Goal: Find specific page/section: Find specific page/section

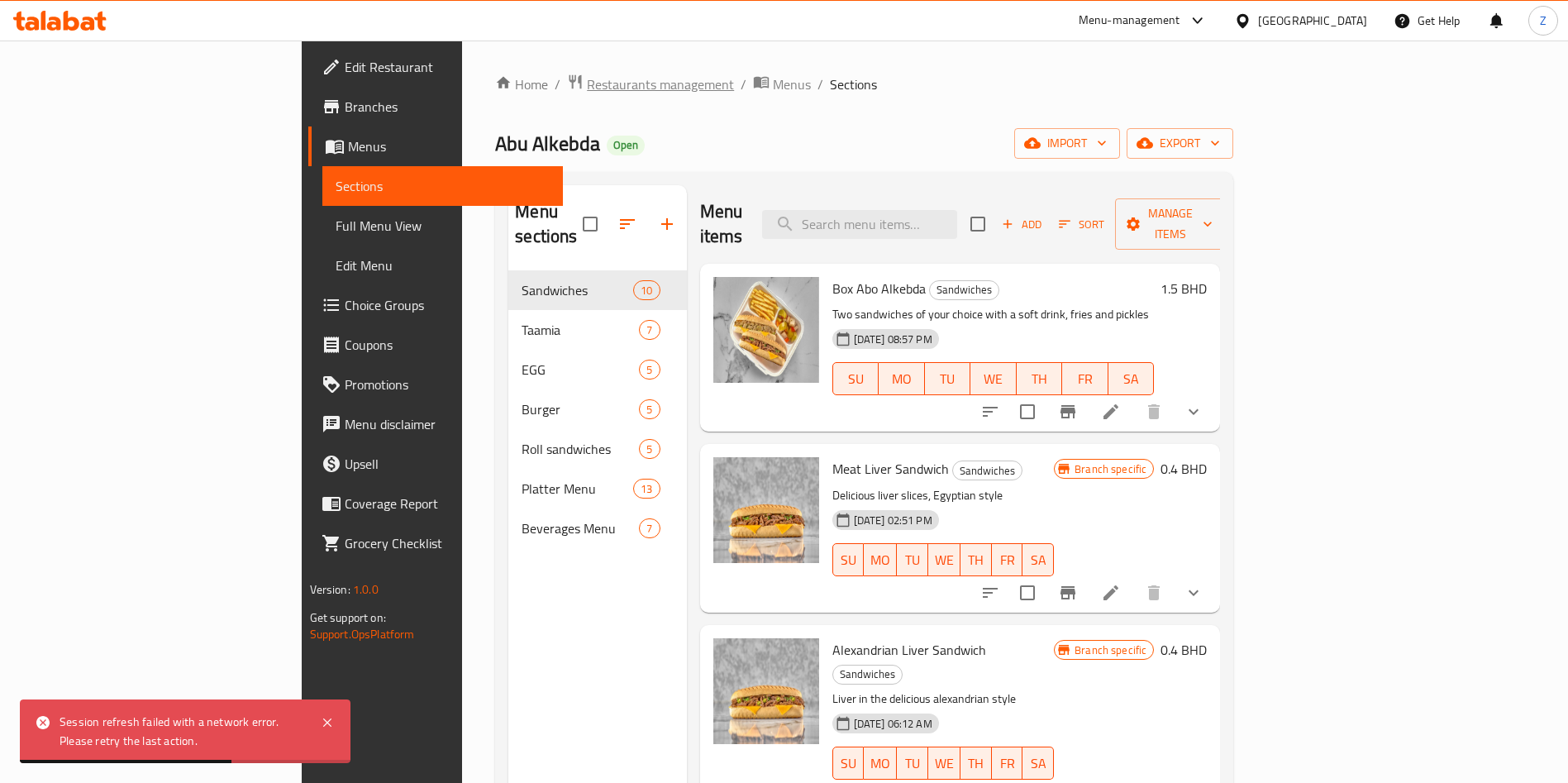
click at [587, 83] on span "Restaurants management" at bounding box center [660, 84] width 148 height 20
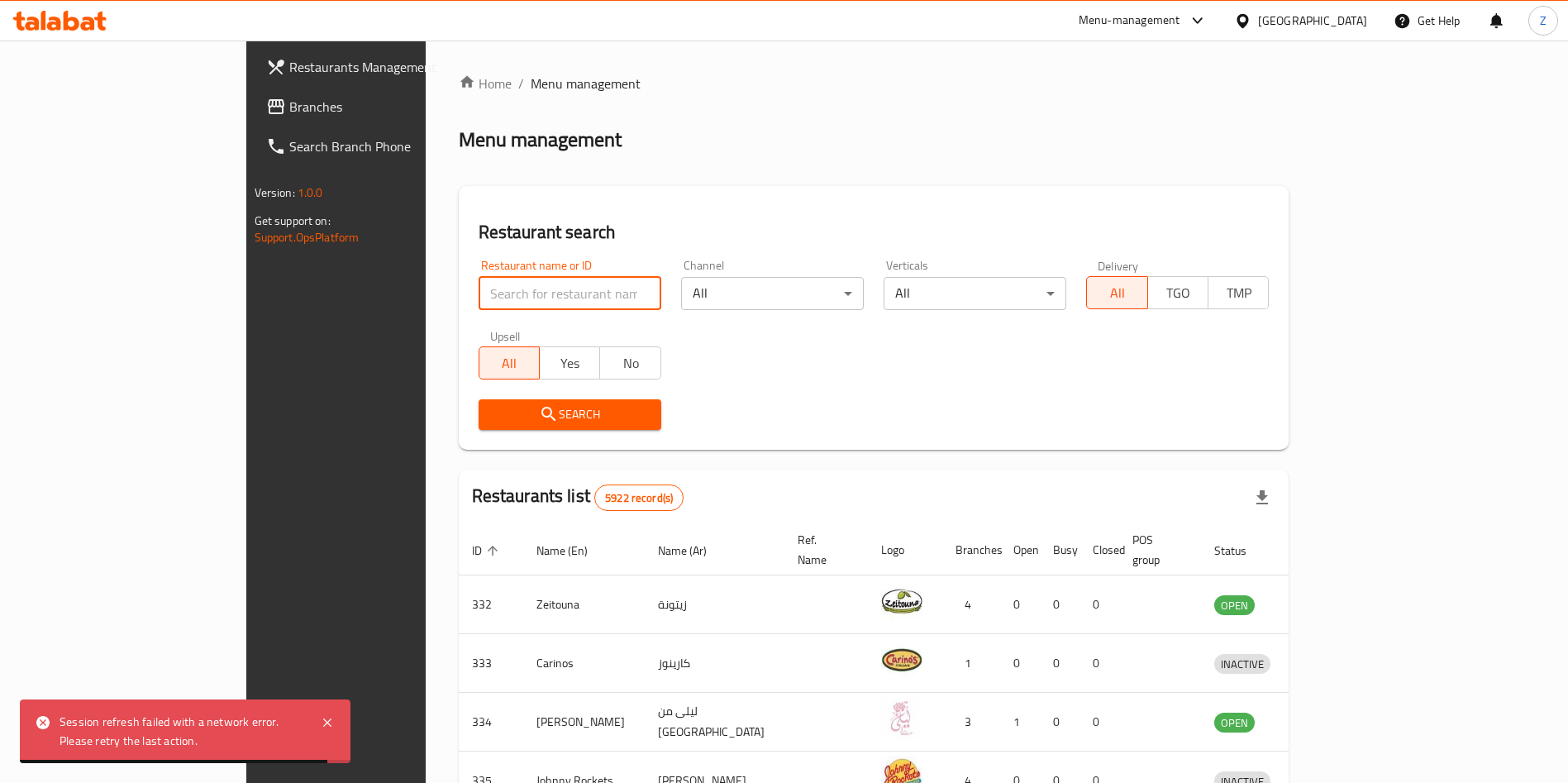
click at [478, 288] on input "search" at bounding box center [569, 294] width 183 height 33
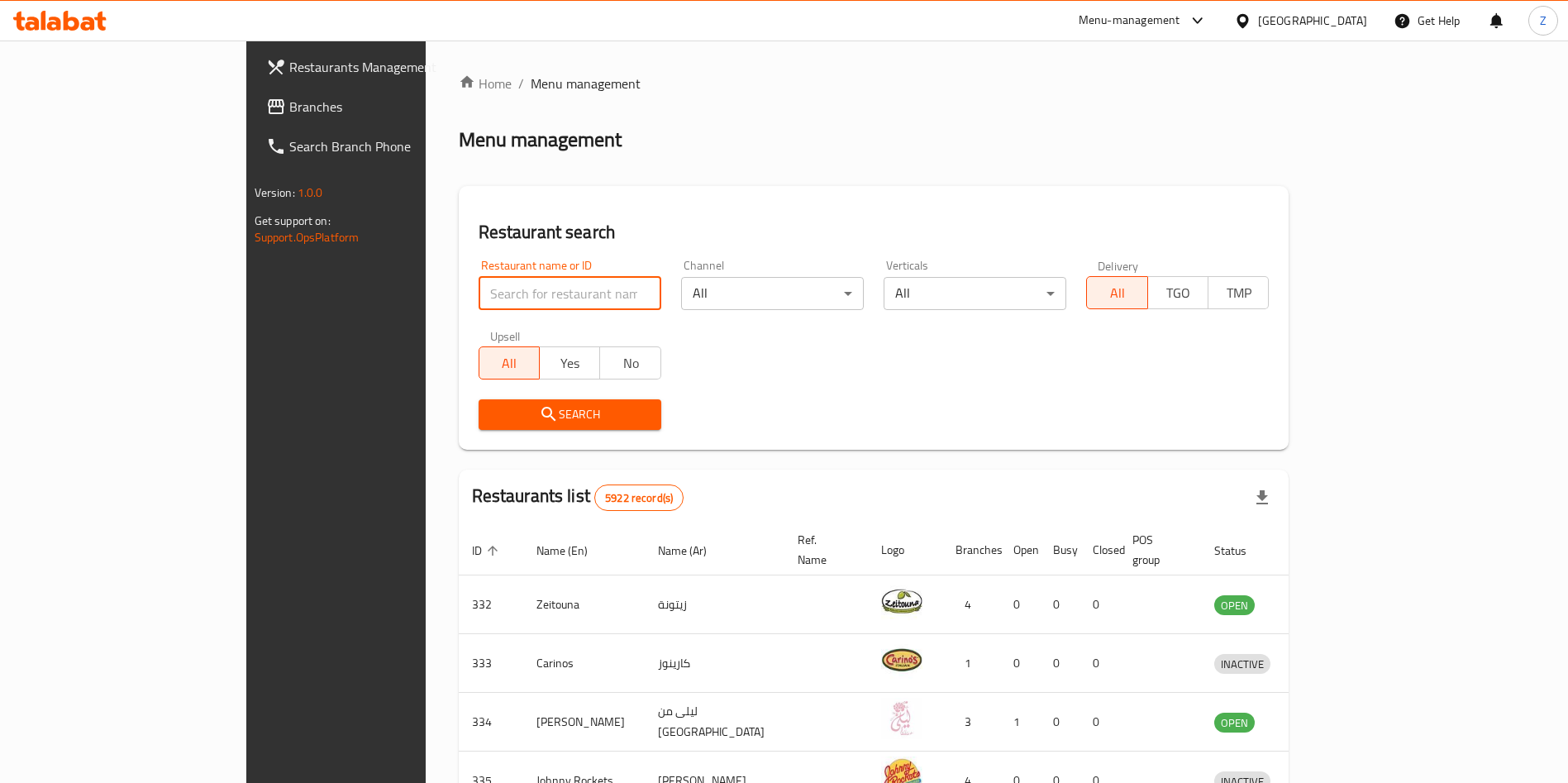
type input "e"
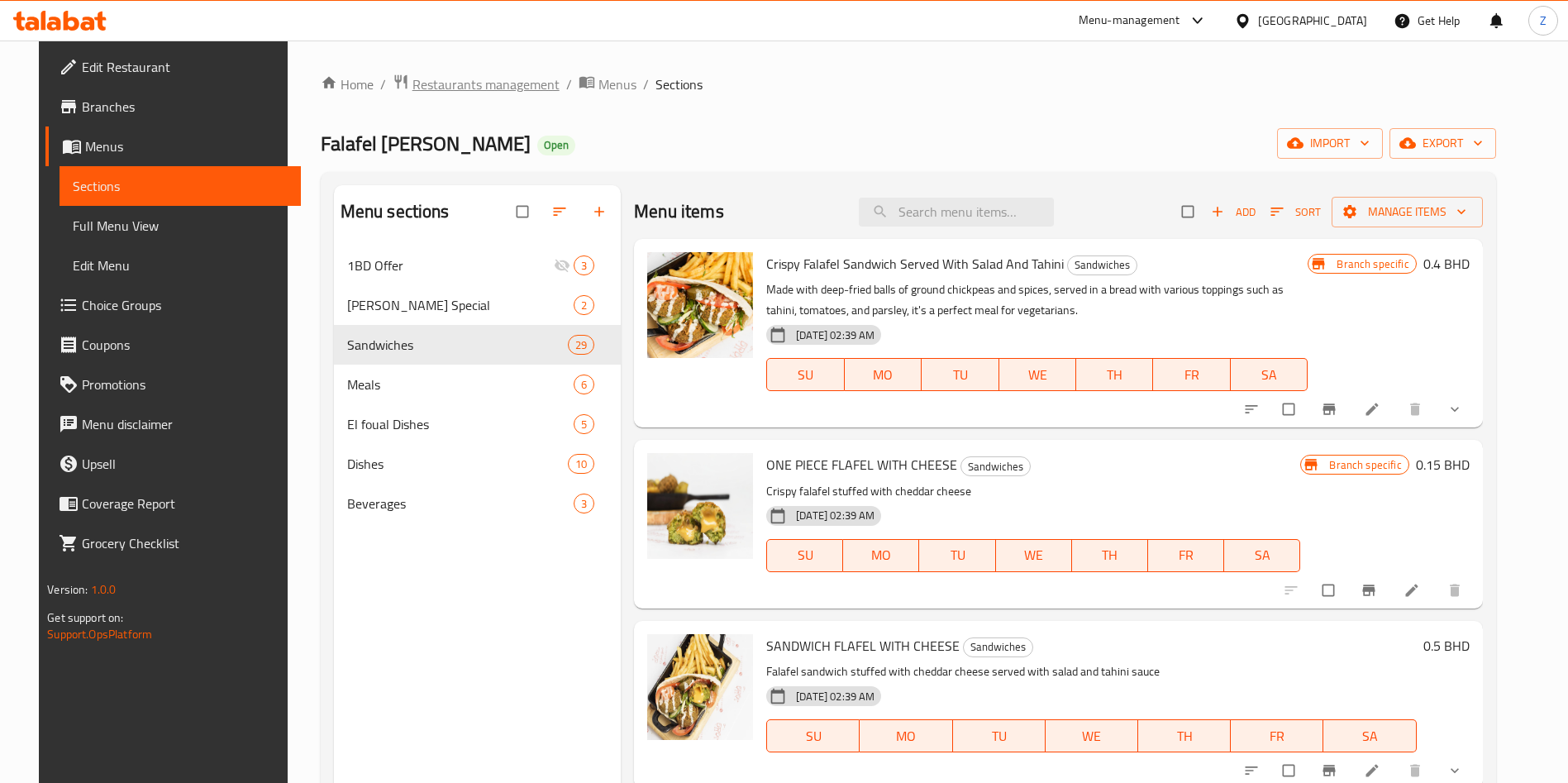
click at [515, 75] on span "Restaurants management" at bounding box center [486, 84] width 148 height 20
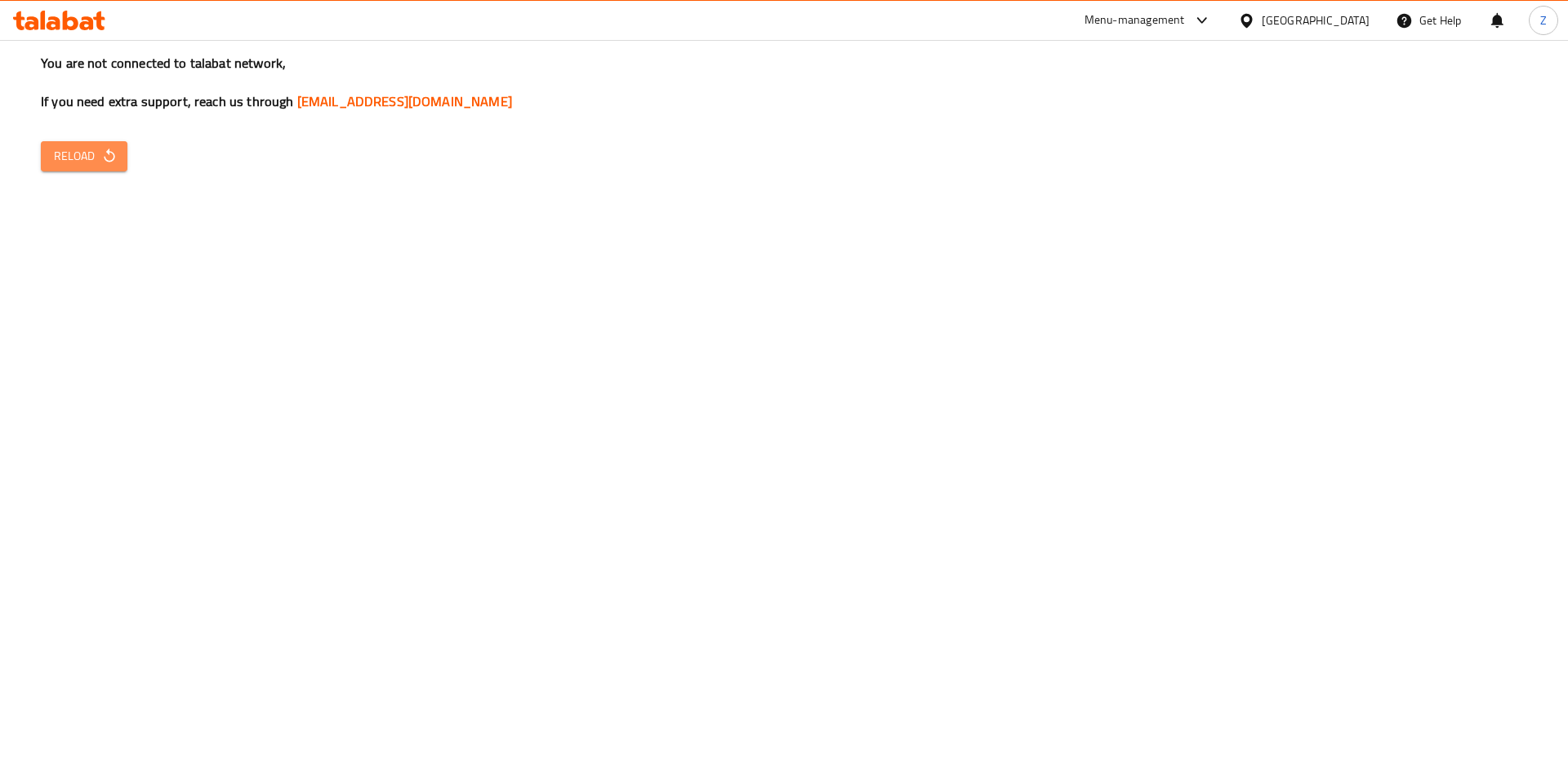
click at [100, 161] on span "Reload" at bounding box center [83, 156] width 60 height 21
click at [109, 155] on icon "button" at bounding box center [110, 156] width 16 height 16
click at [73, 158] on span "Reload" at bounding box center [83, 156] width 60 height 21
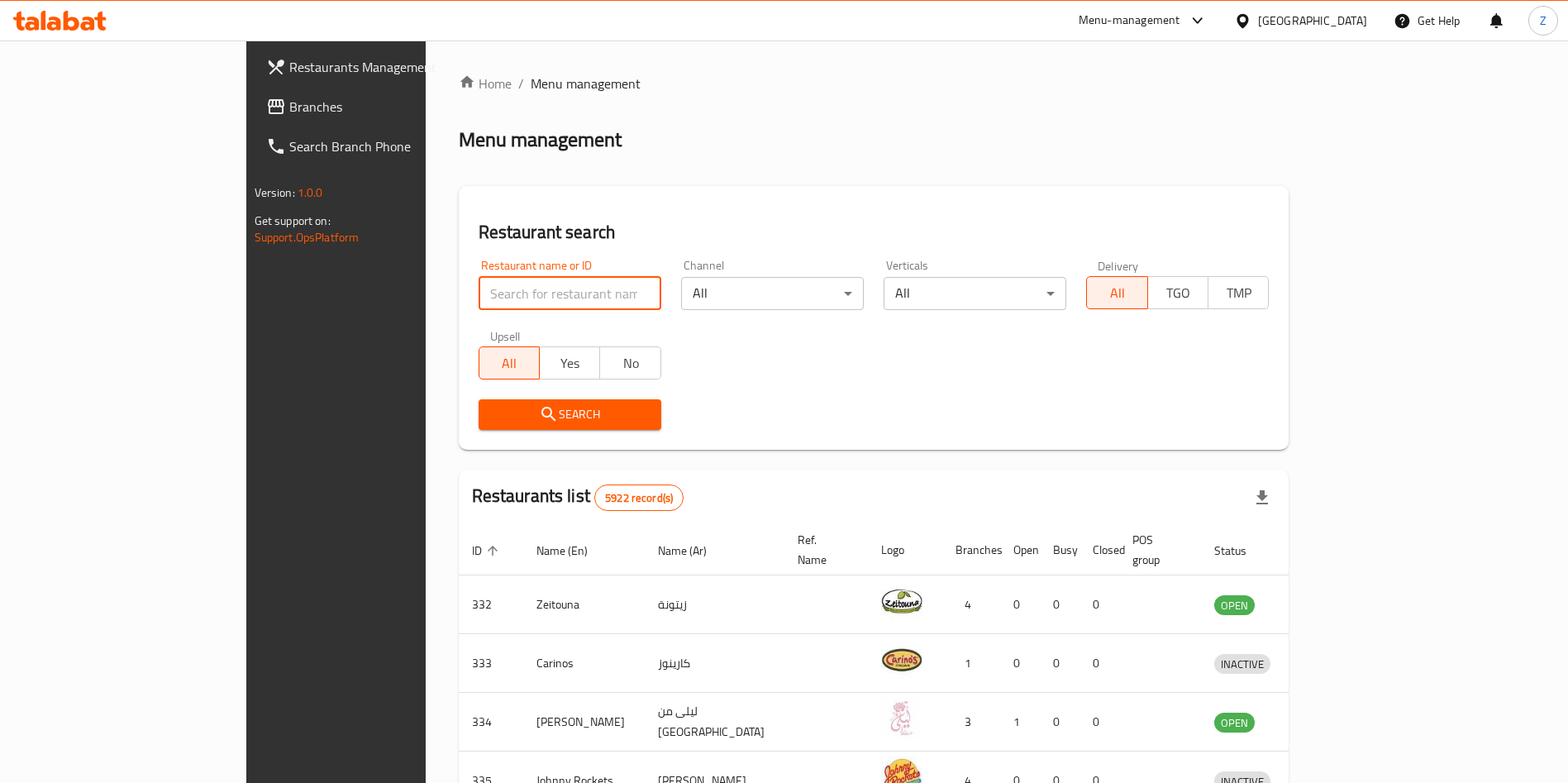
click at [478, 295] on input "search" at bounding box center [569, 294] width 183 height 33
type input "basta"
click button "Search" at bounding box center [569, 414] width 183 height 31
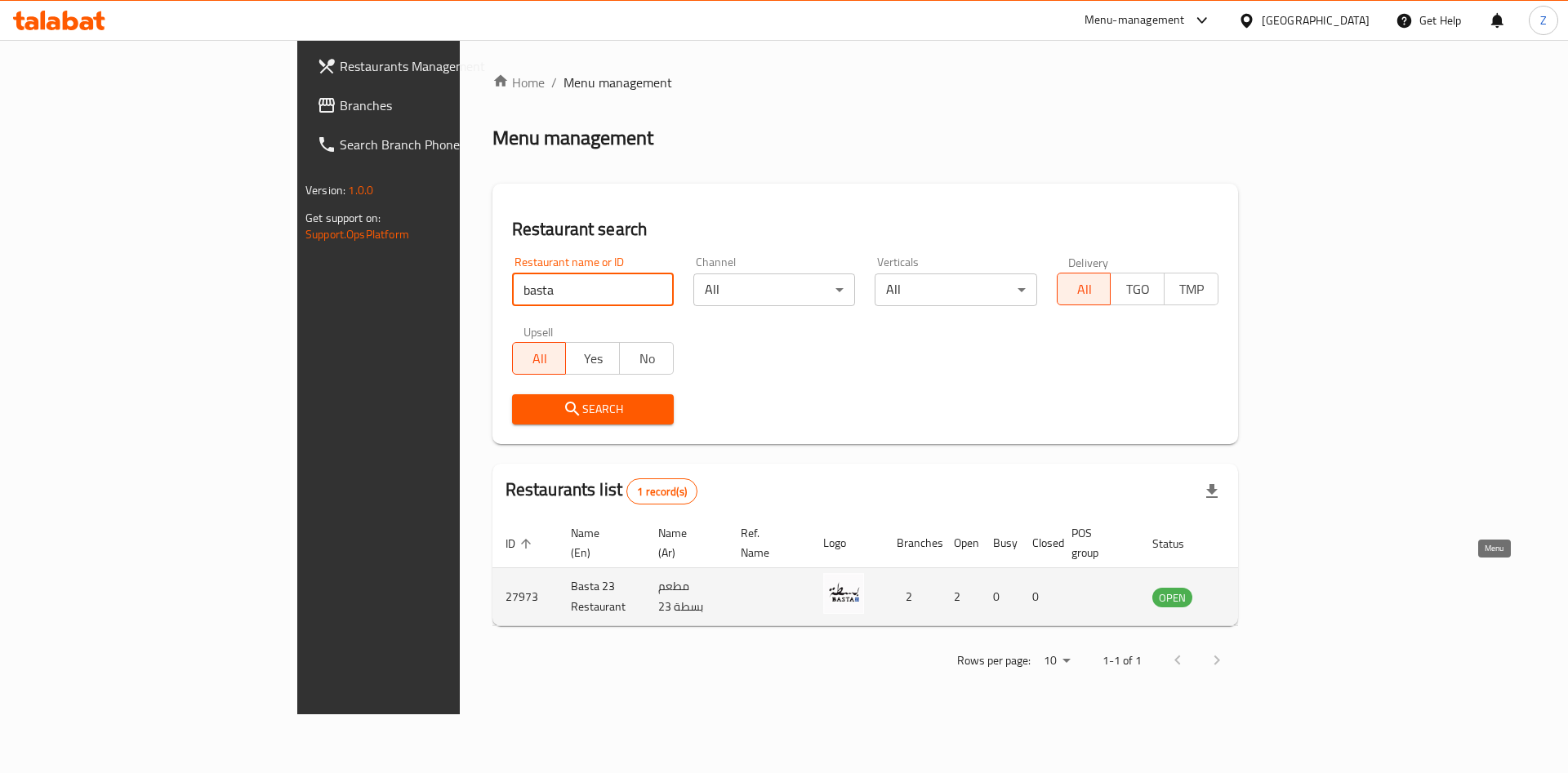
click at [1257, 591] on icon "enhanced table" at bounding box center [1248, 598] width 18 height 14
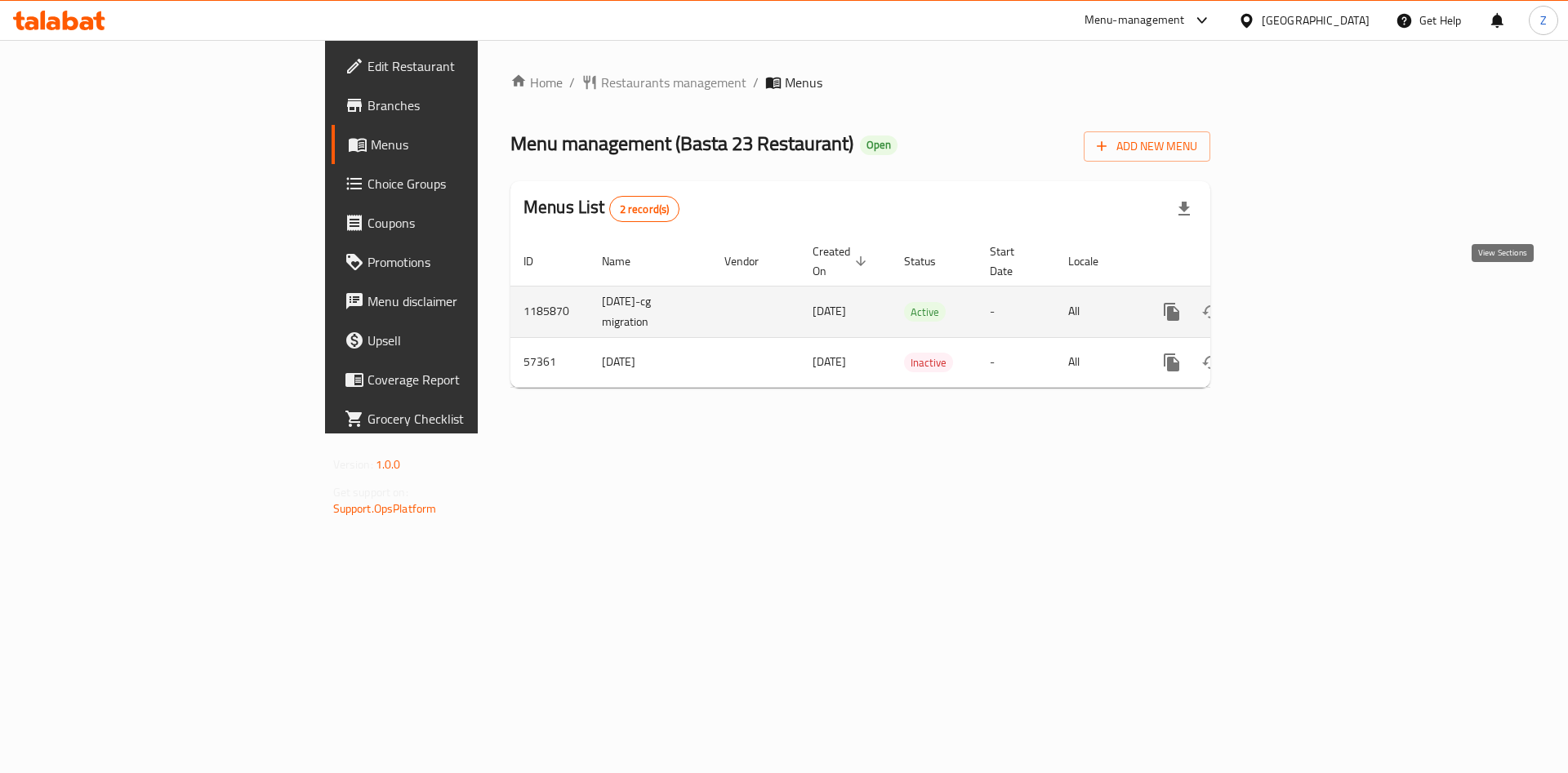
click at [1297, 305] on icon "enhanced table" at bounding box center [1290, 312] width 15 height 15
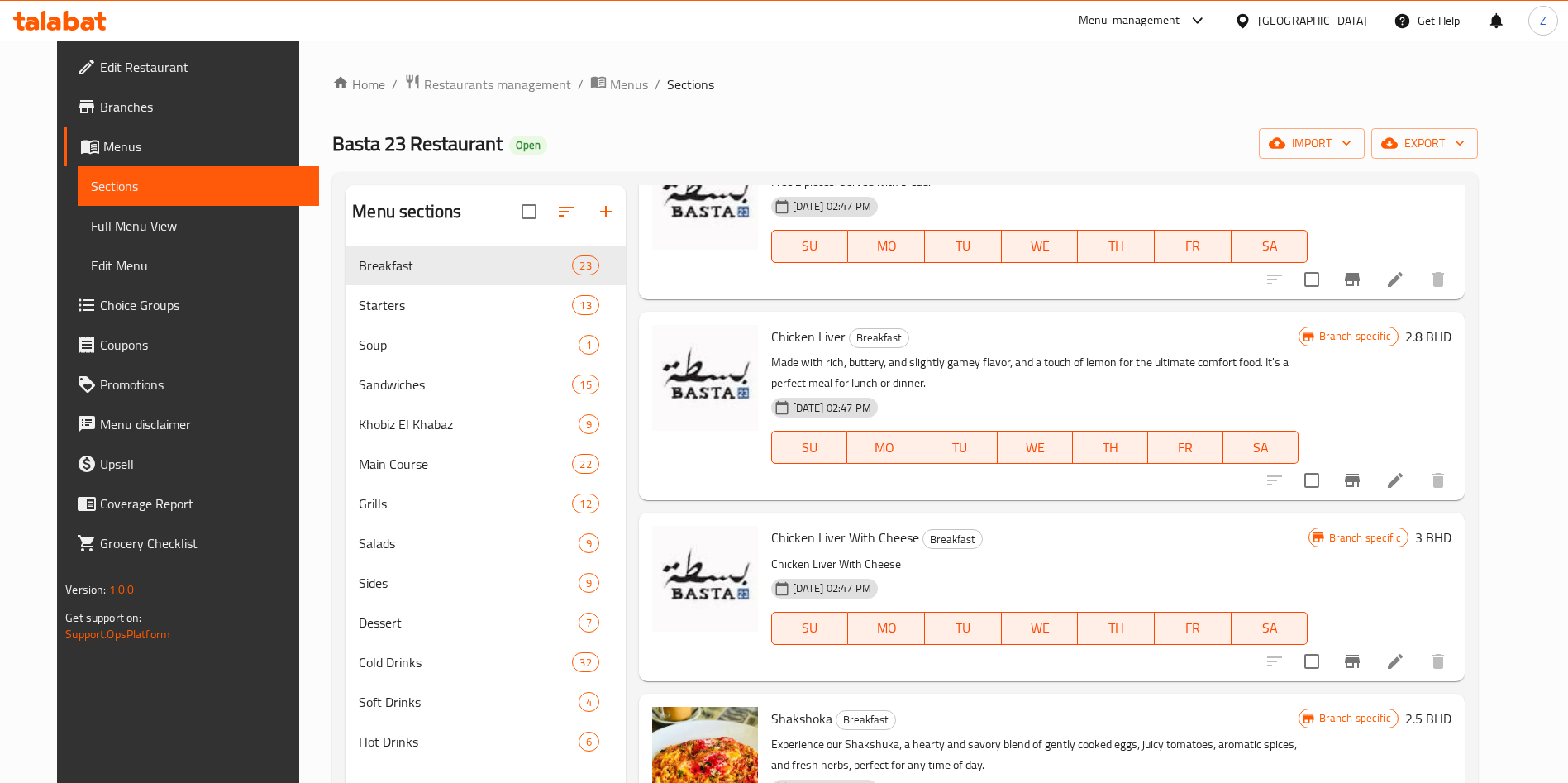
scroll to position [3061, 0]
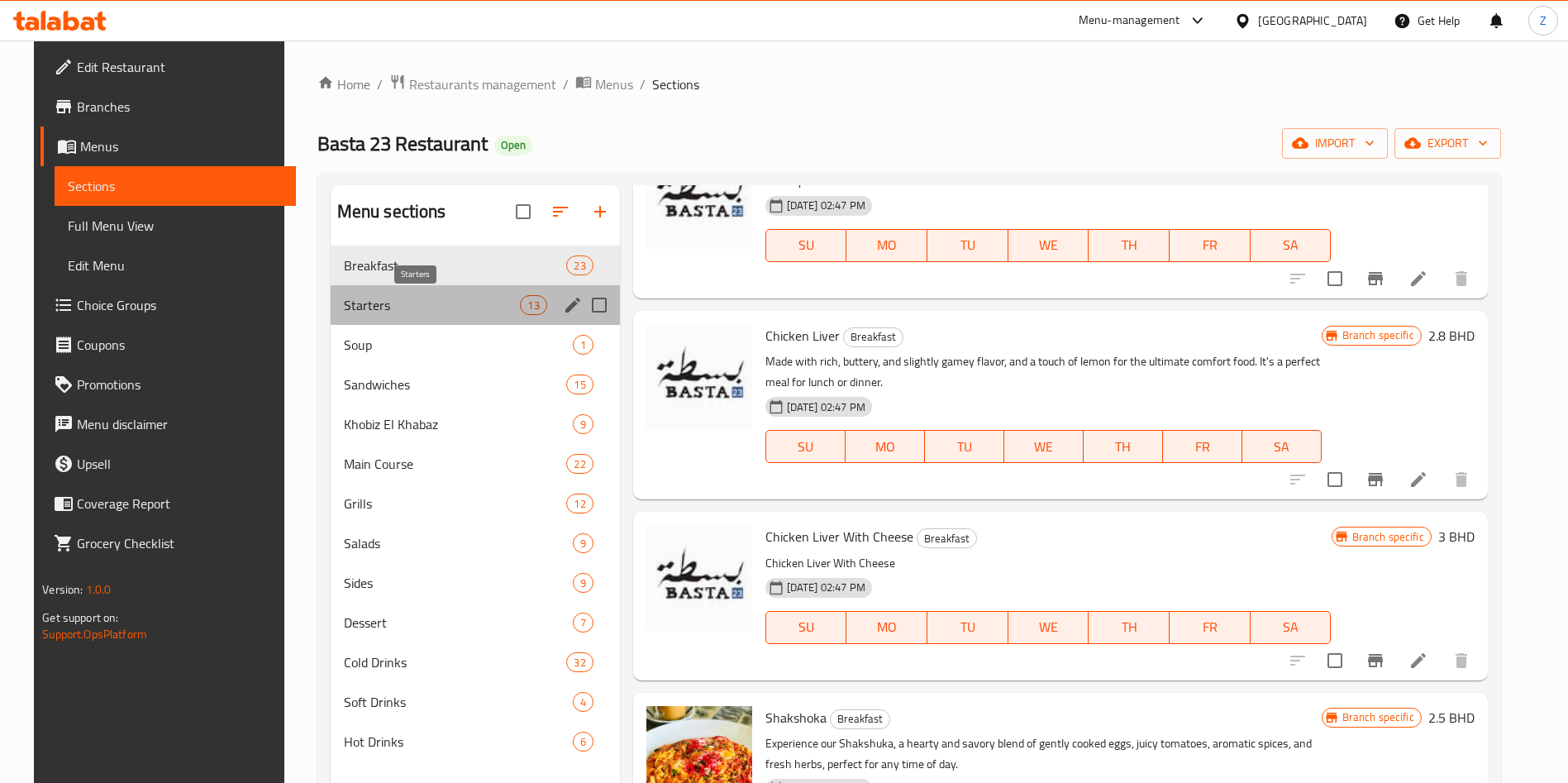
click at [393, 309] on span "Starters" at bounding box center [433, 305] width 177 height 20
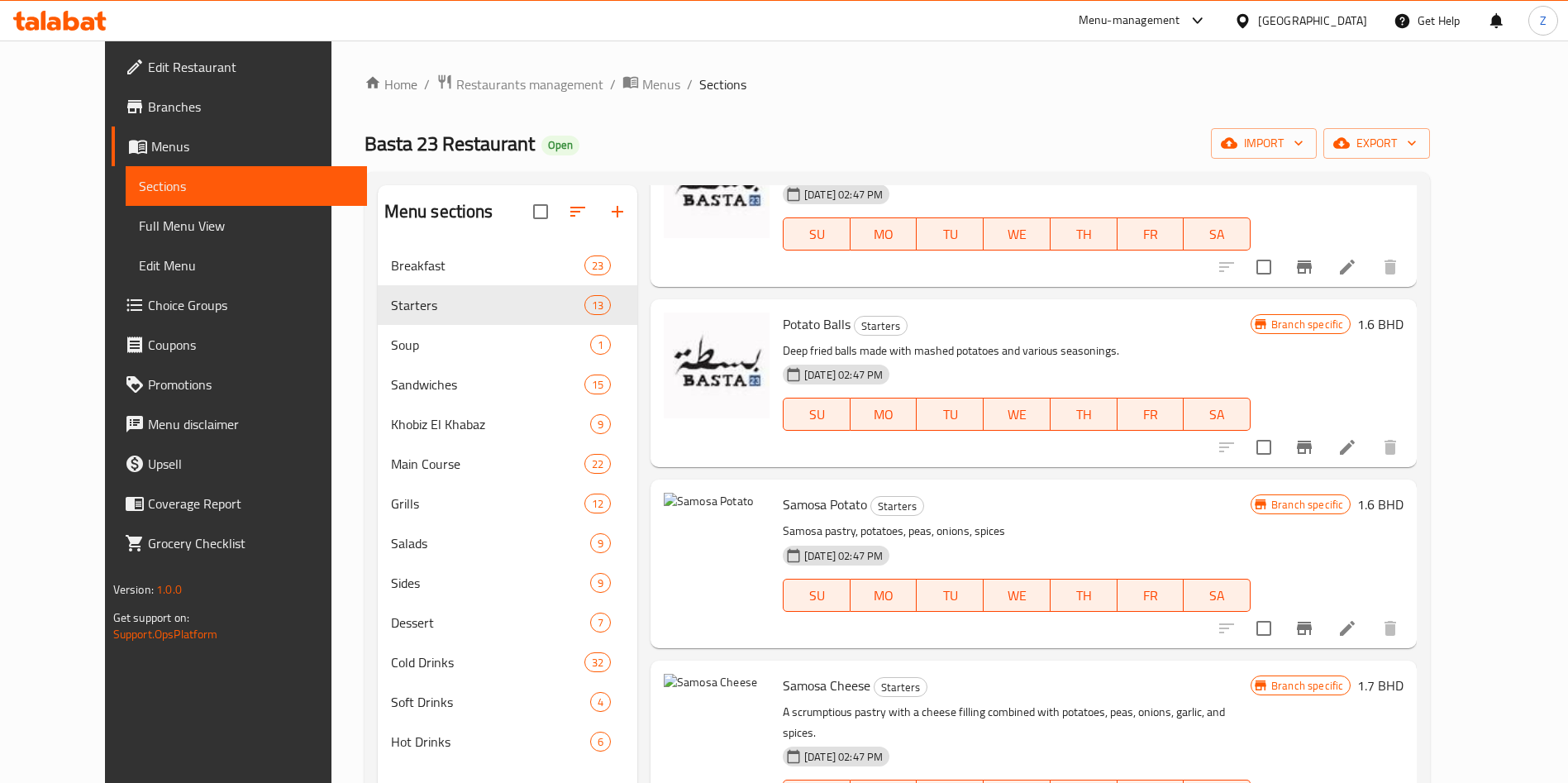
scroll to position [232, 0]
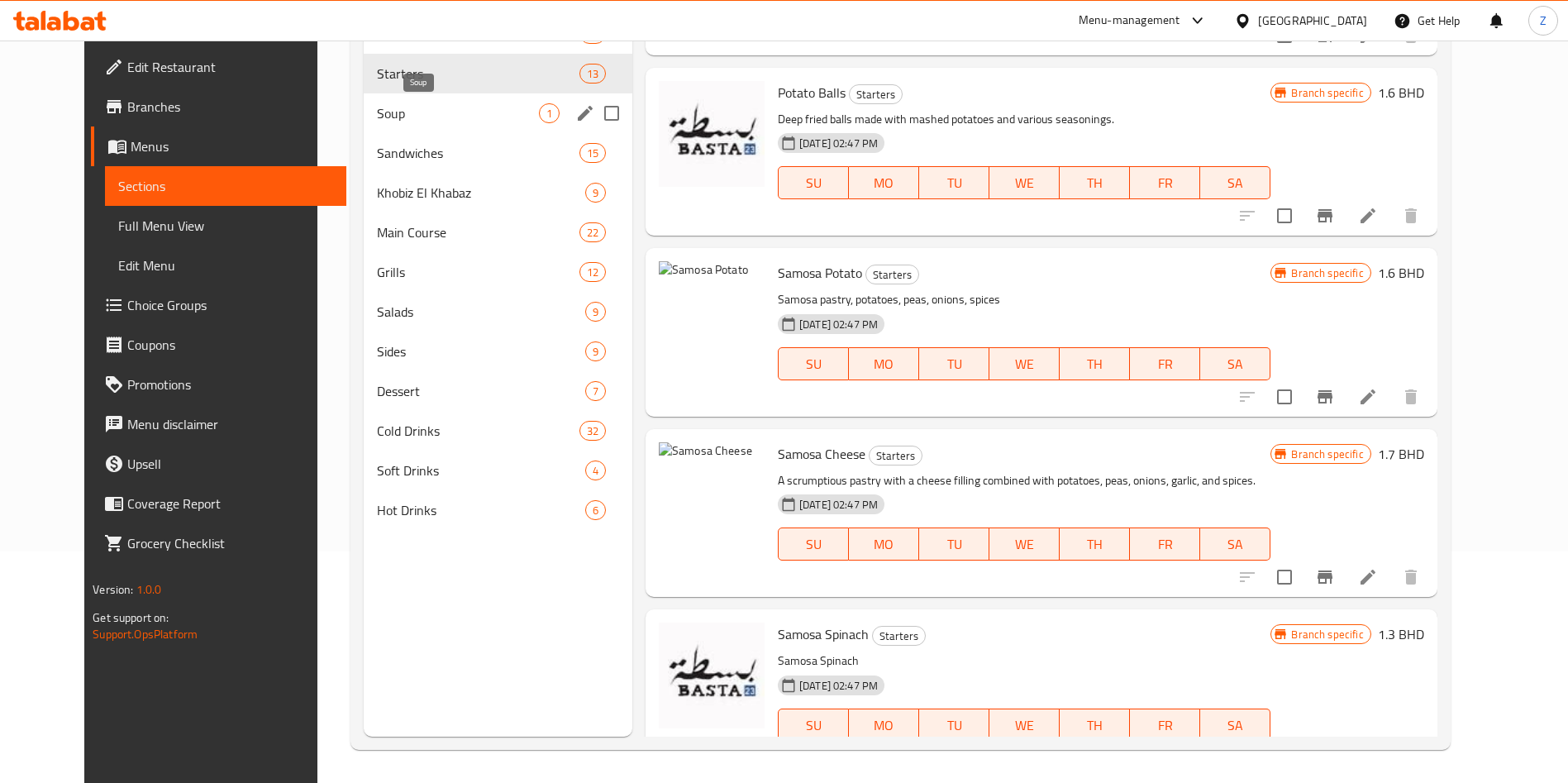
click at [377, 118] on span "Soup" at bounding box center [457, 113] width 161 height 20
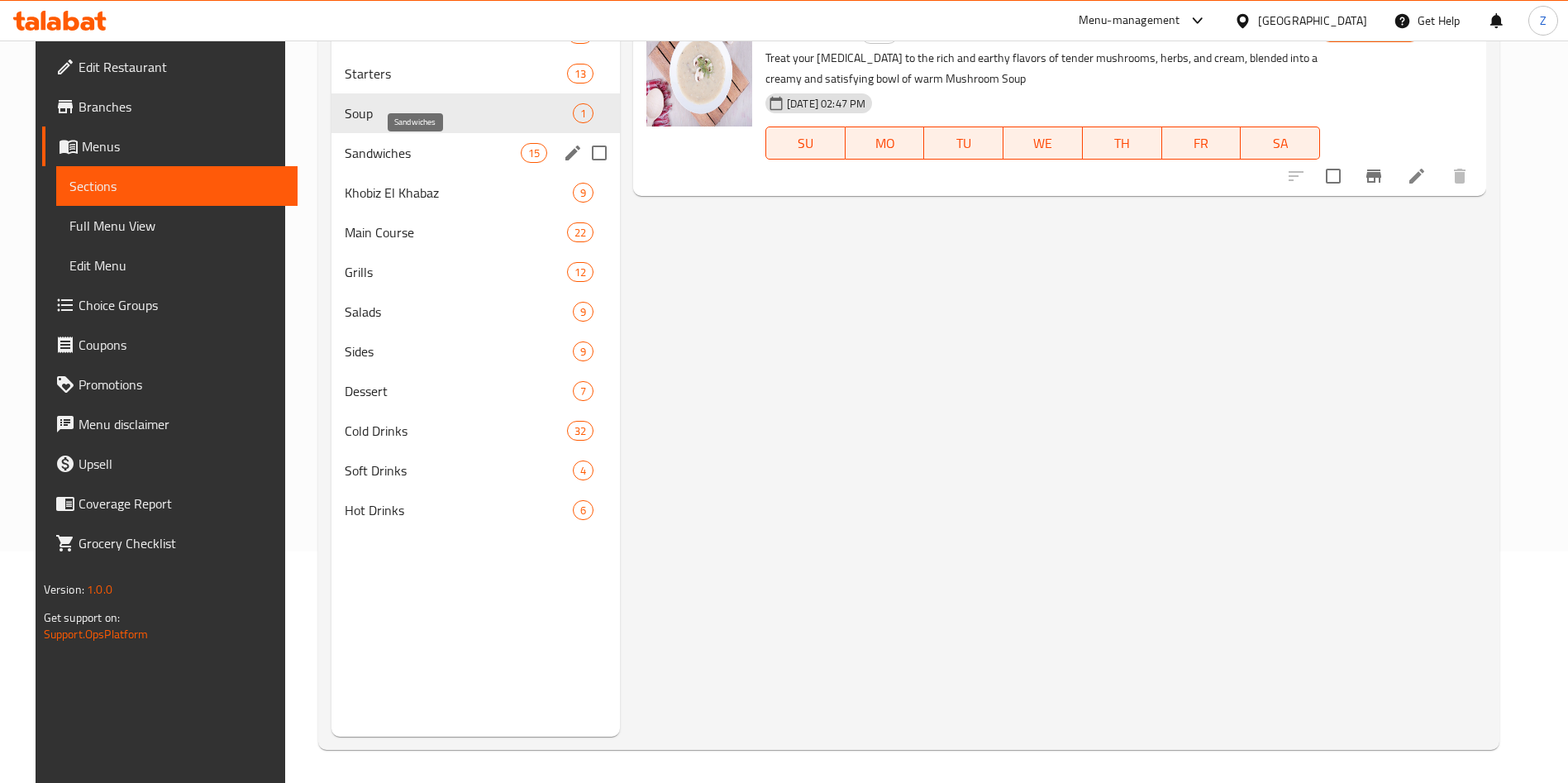
click at [359, 150] on span "Sandwiches" at bounding box center [433, 153] width 176 height 20
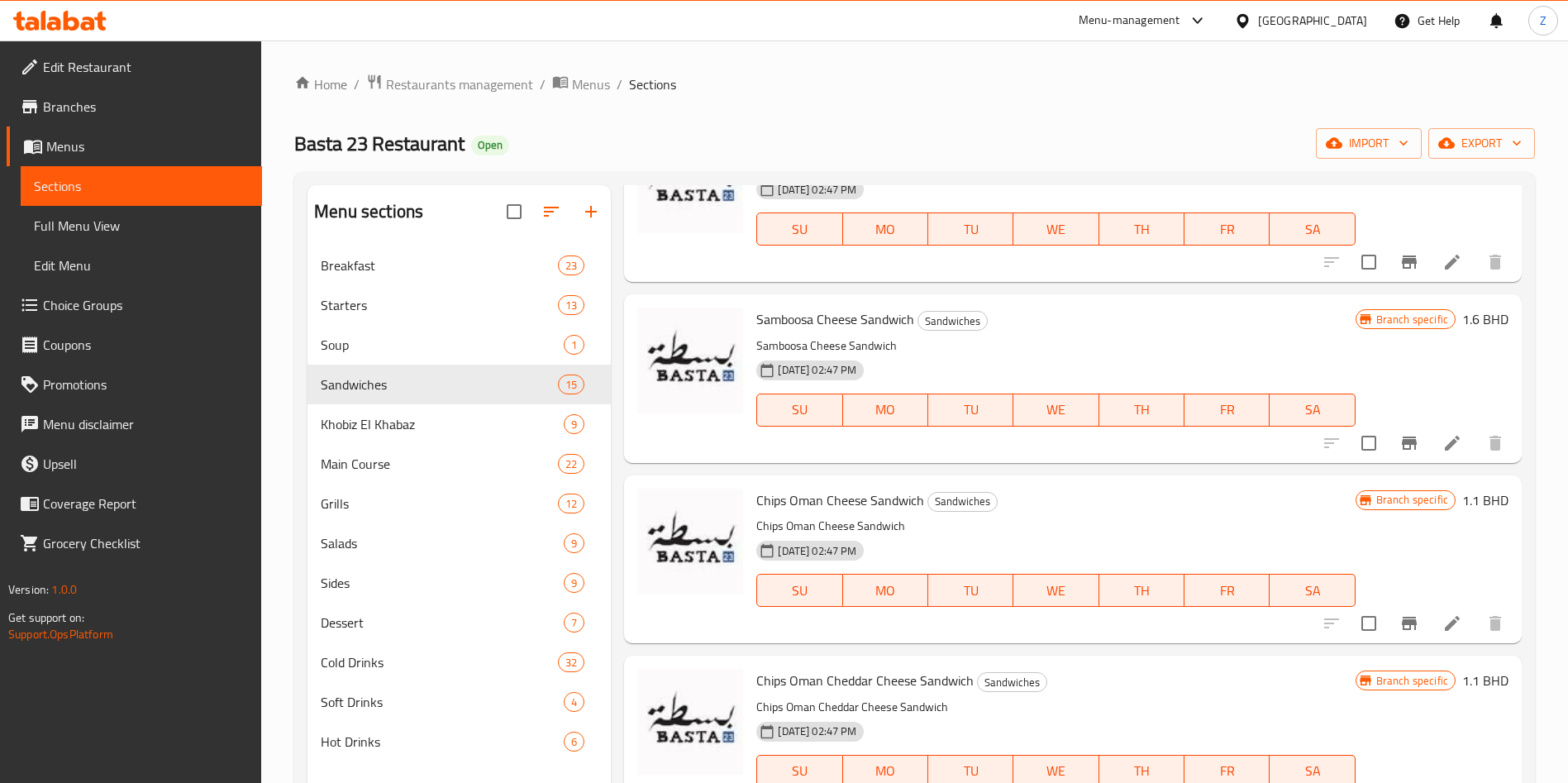
scroll to position [488, 0]
click at [378, 419] on span "Khobiz El Khabaz" at bounding box center [419, 424] width 197 height 20
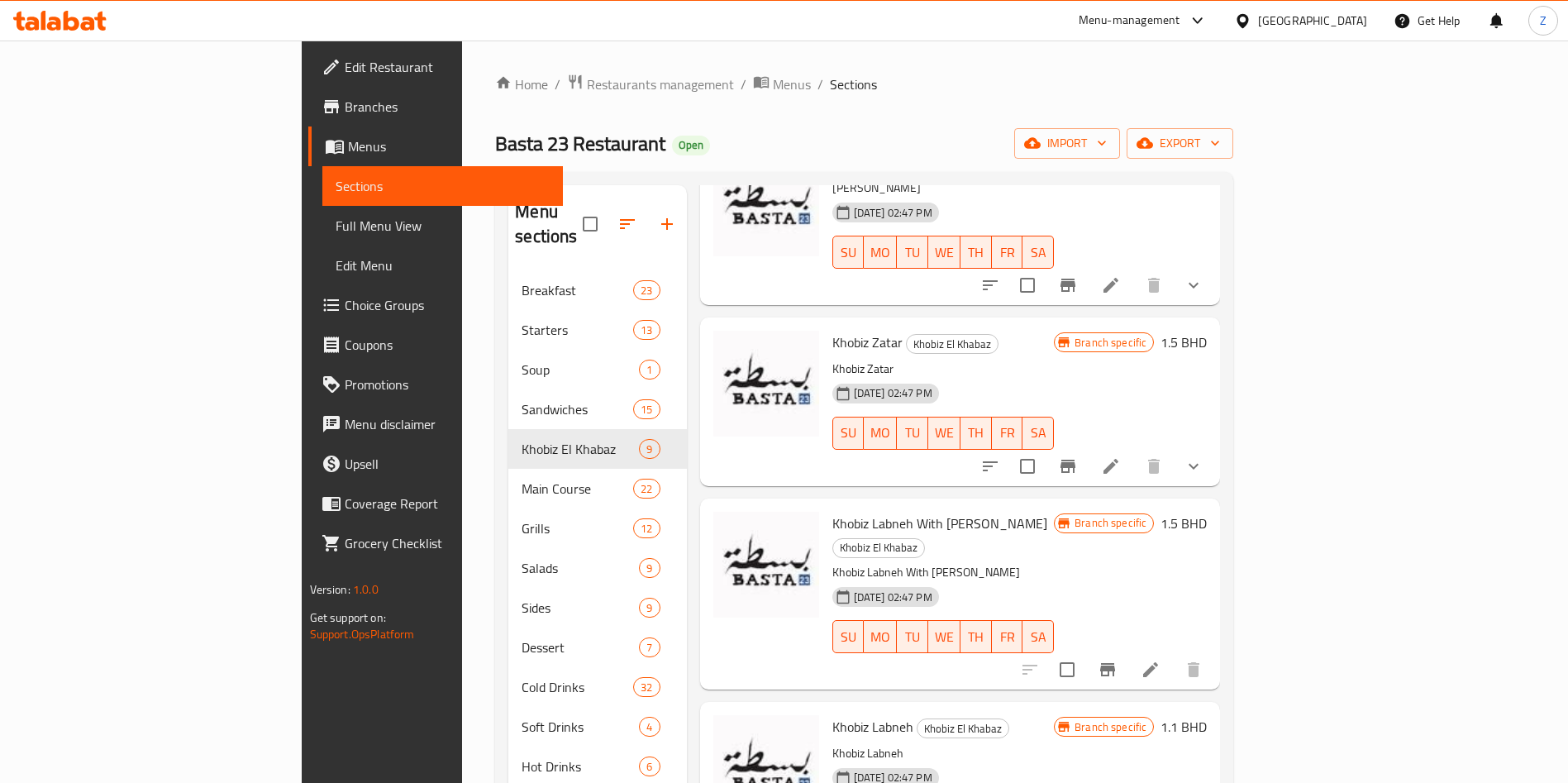
scroll to position [884, 0]
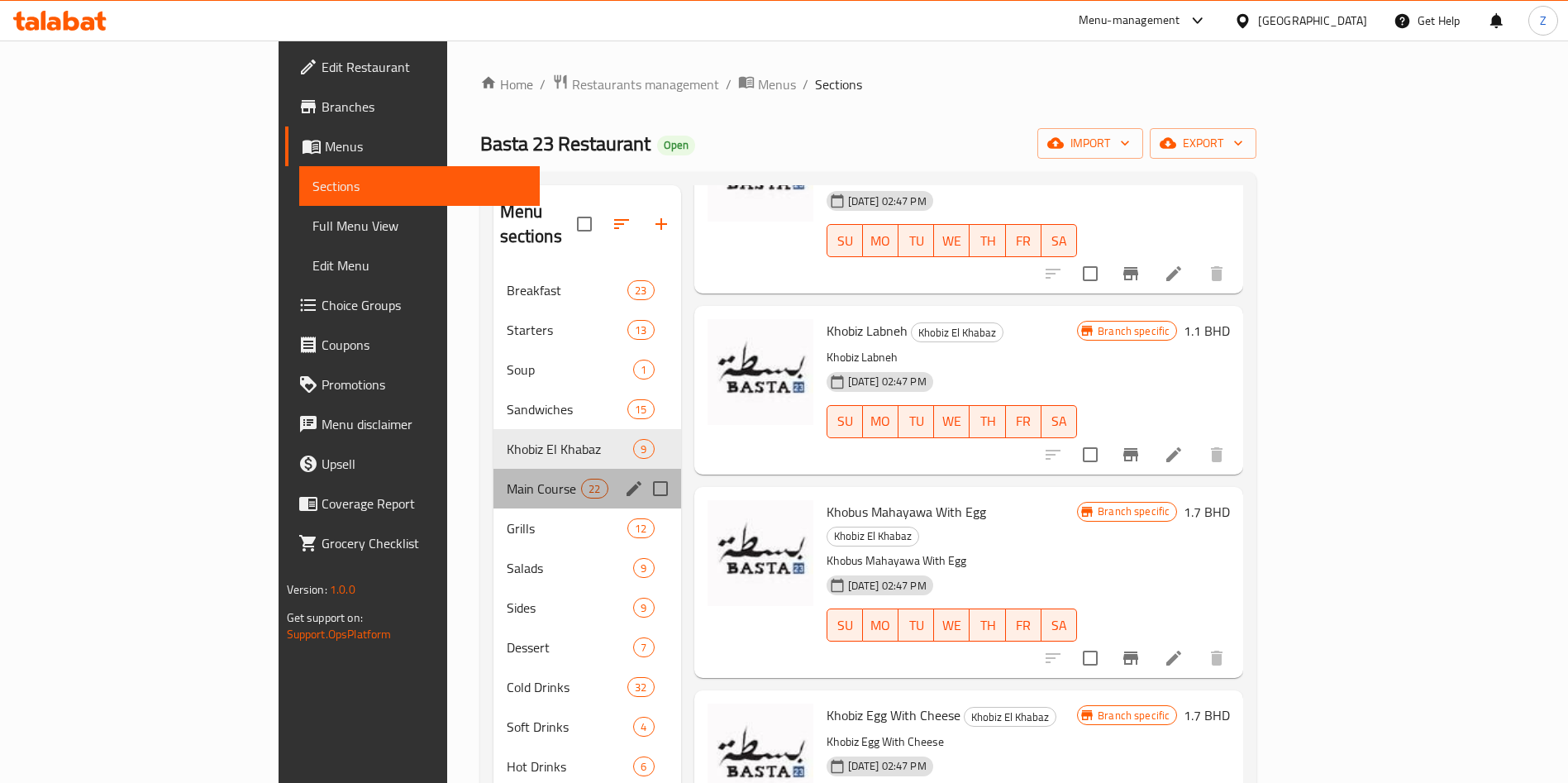
click at [507, 479] on span "Main Course" at bounding box center [544, 489] width 75 height 20
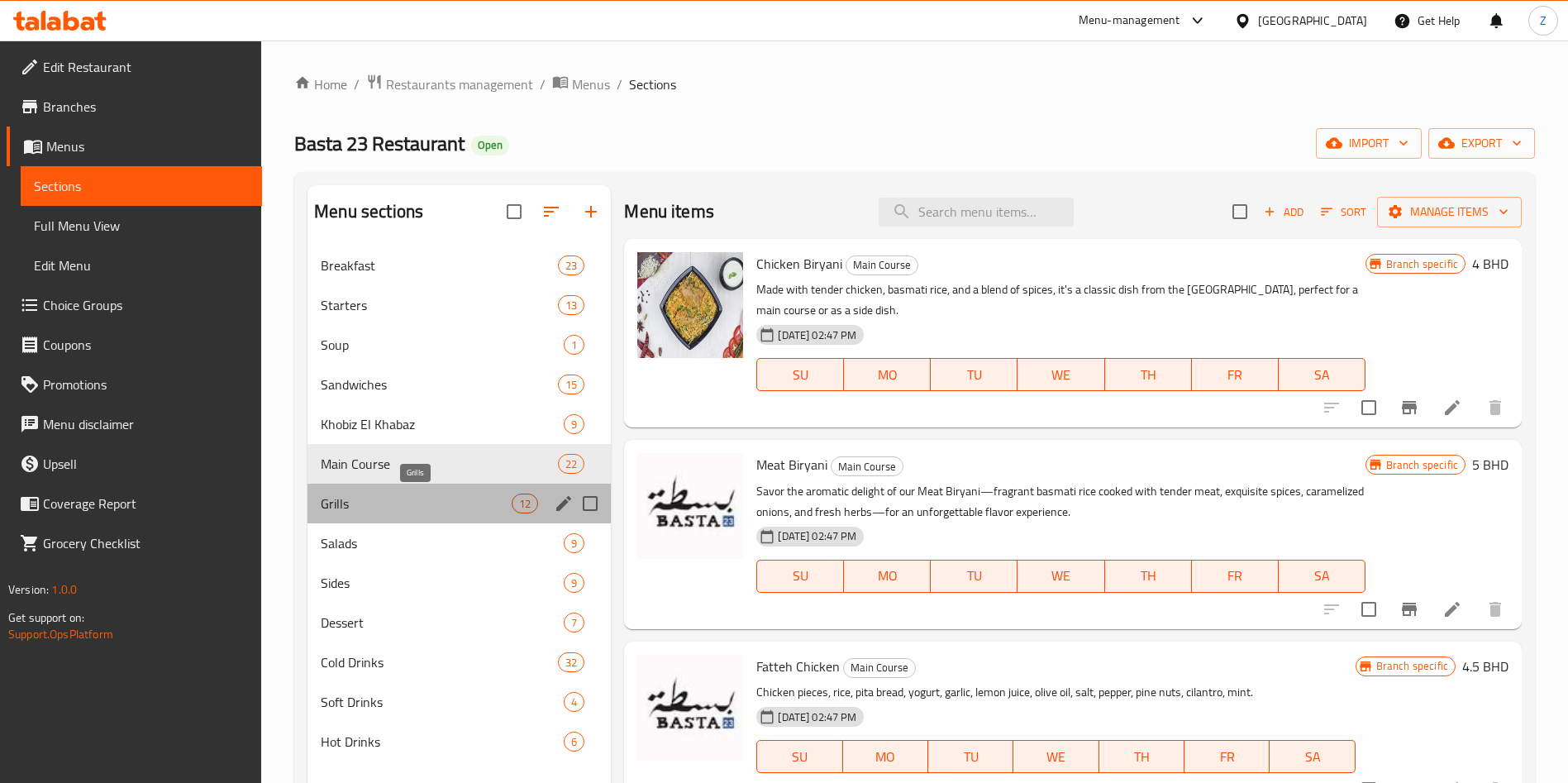
click at [351, 508] on span "Grills" at bounding box center [416, 504] width 191 height 20
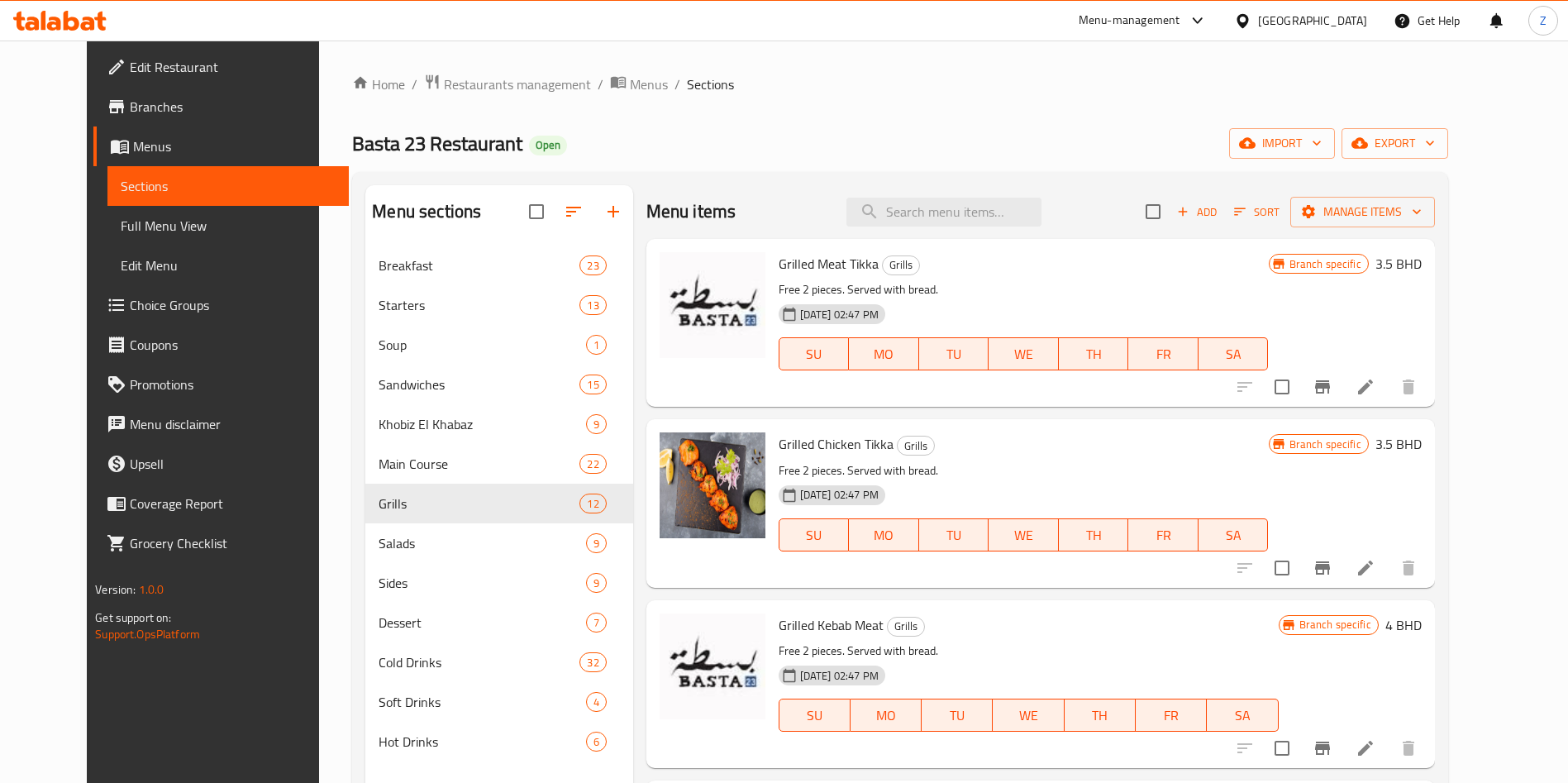
click at [810, 265] on span "Grilled Meat Tikka" at bounding box center [829, 264] width 100 height 25
copy h6 "Grilled Meat Tikka"
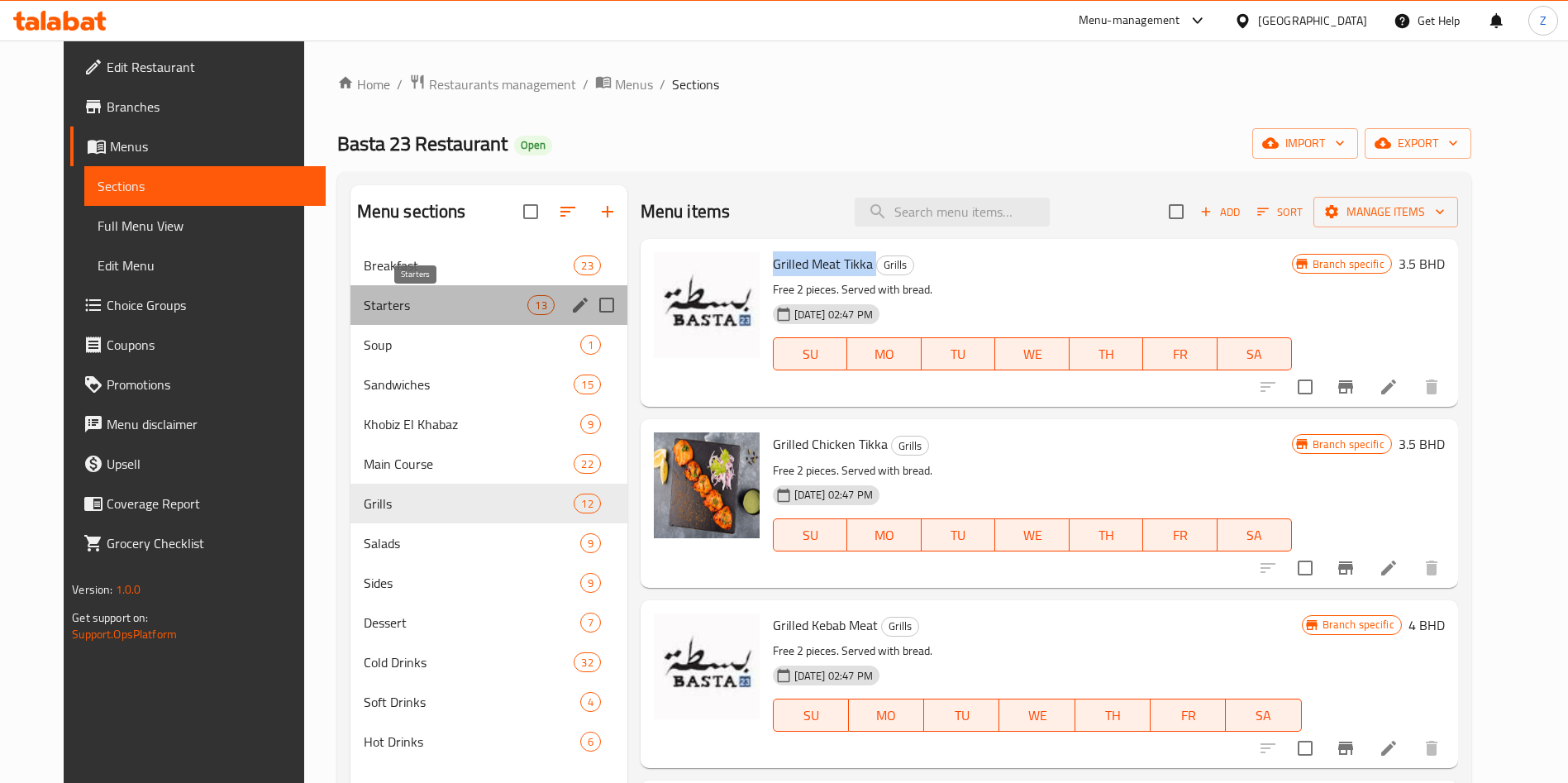
click at [368, 312] on span "Starters" at bounding box center [445, 305] width 164 height 20
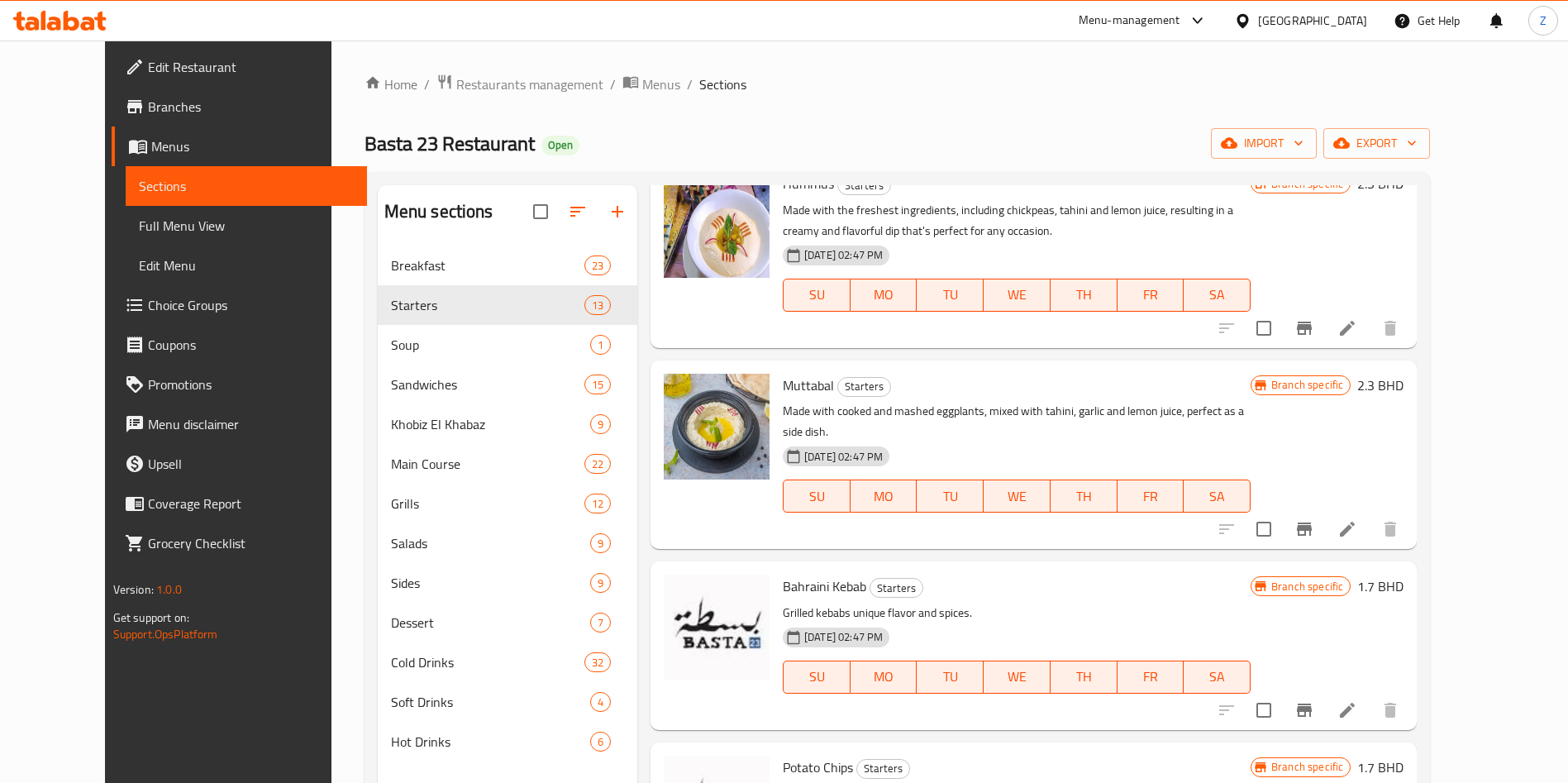
scroll to position [232, 0]
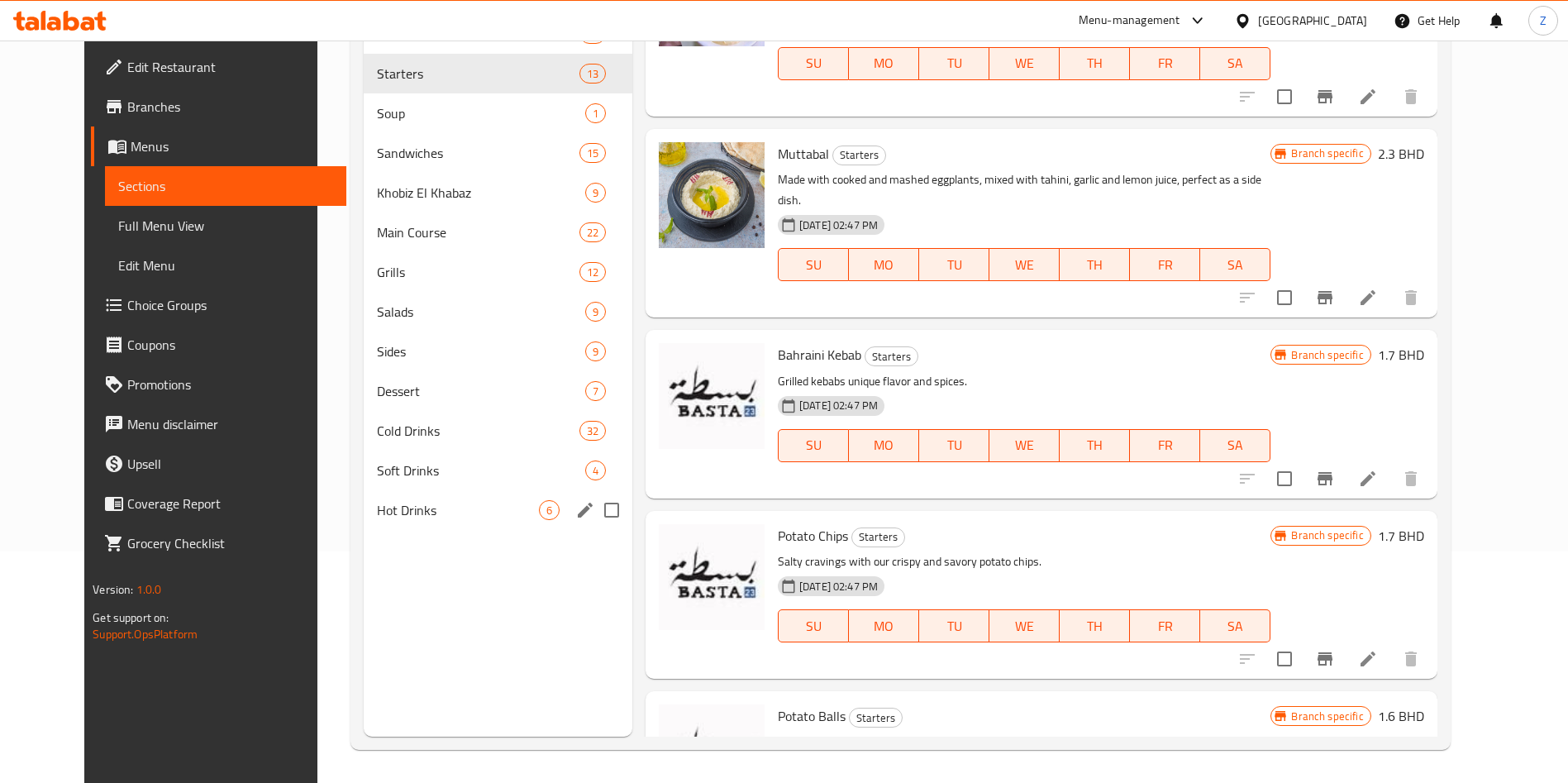
click at [433, 492] on div "Hot Drinks 6" at bounding box center [498, 510] width 268 height 40
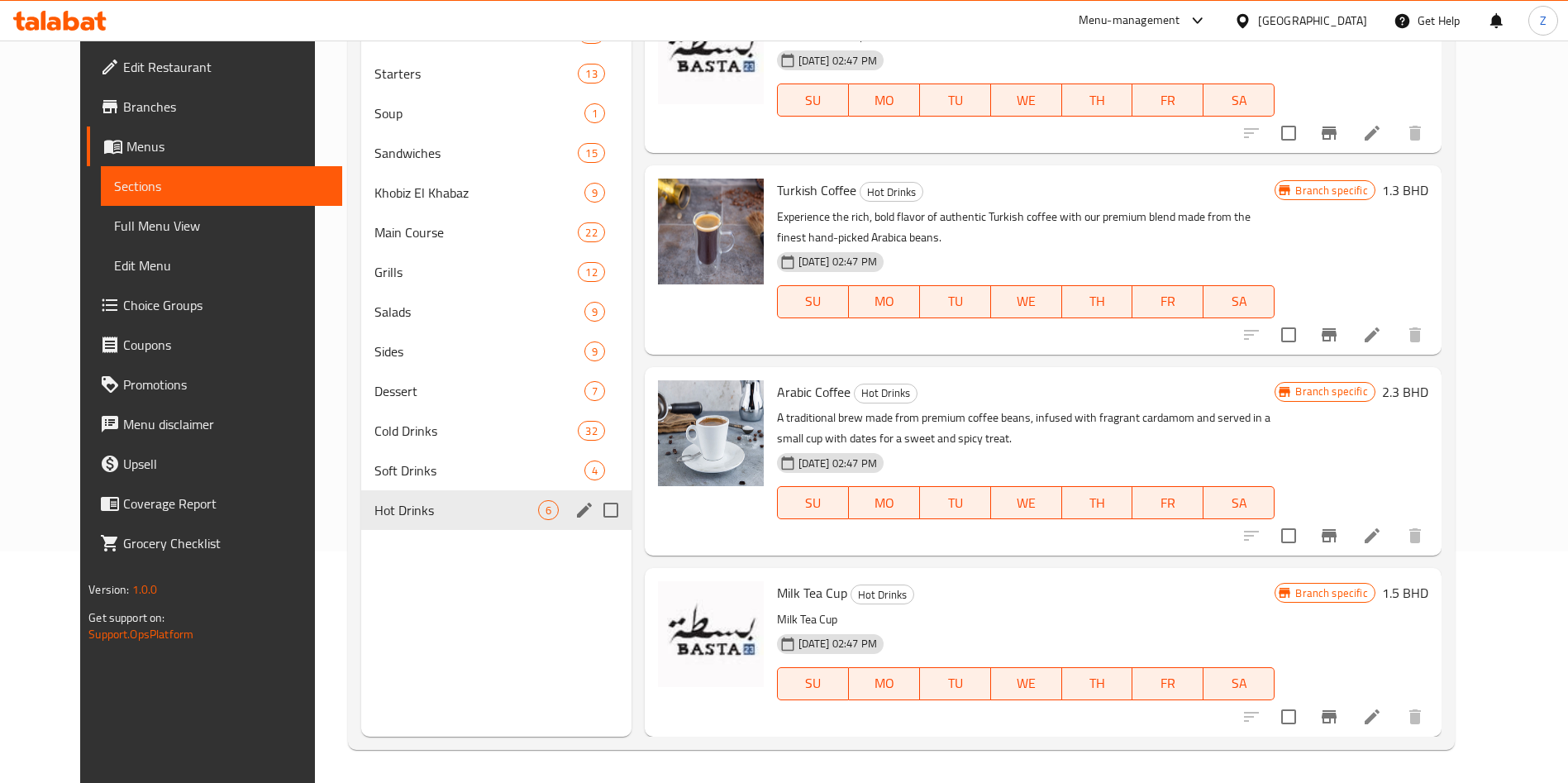
scroll to position [384, 0]
click at [417, 461] on span "Soft Drinks" at bounding box center [456, 470] width 163 height 20
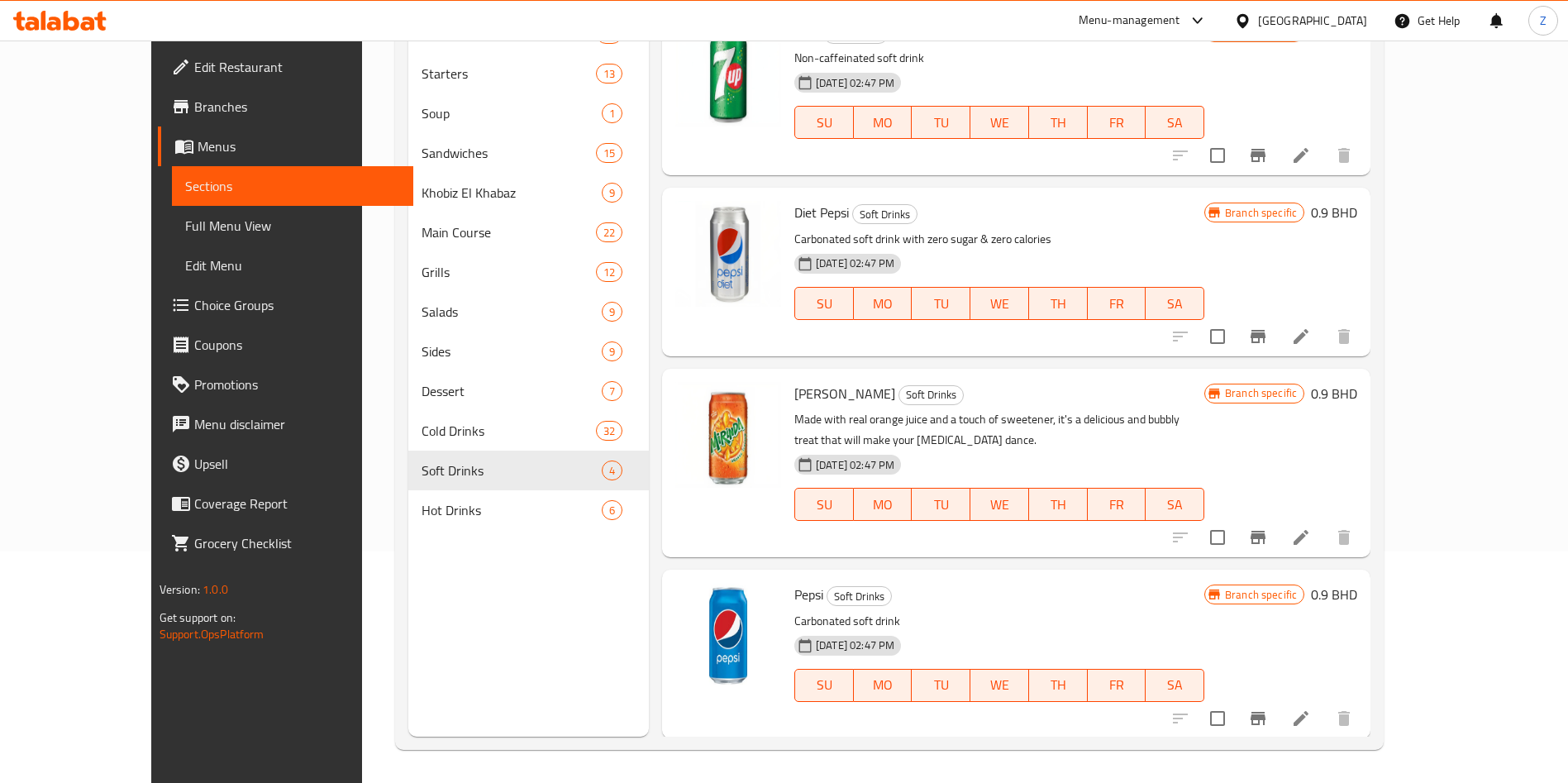
click at [194, 110] on span "Branches" at bounding box center [297, 107] width 206 height 20
